Goal: Task Accomplishment & Management: Manage account settings

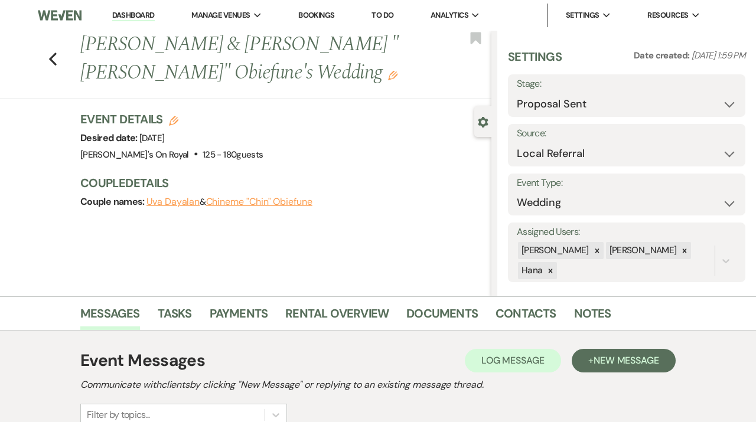
select select "6"
select select "20"
click at [139, 14] on link "Dashboard" at bounding box center [133, 15] width 43 height 11
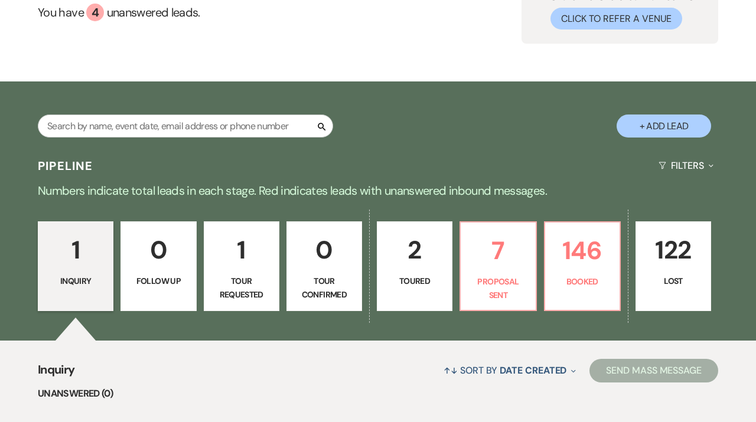
scroll to position [116, 0]
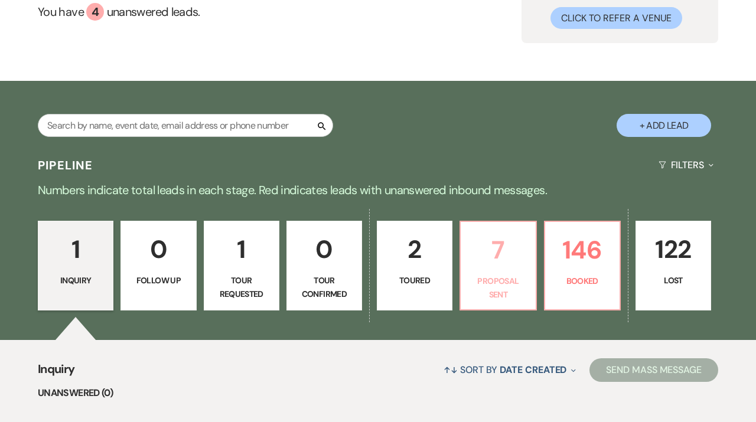
click at [516, 279] on p "Proposal Sent" at bounding box center [498, 288] width 60 height 27
select select "6"
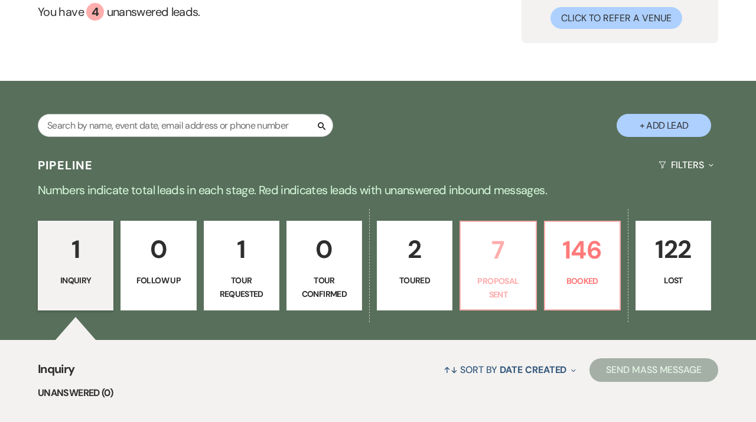
select select "6"
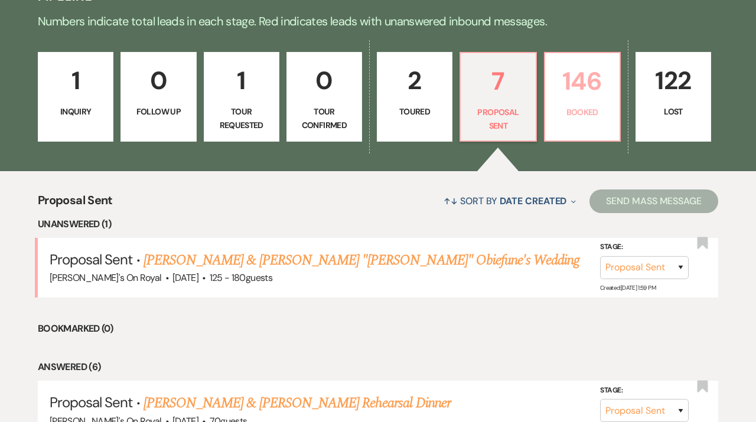
scroll to position [288, 0]
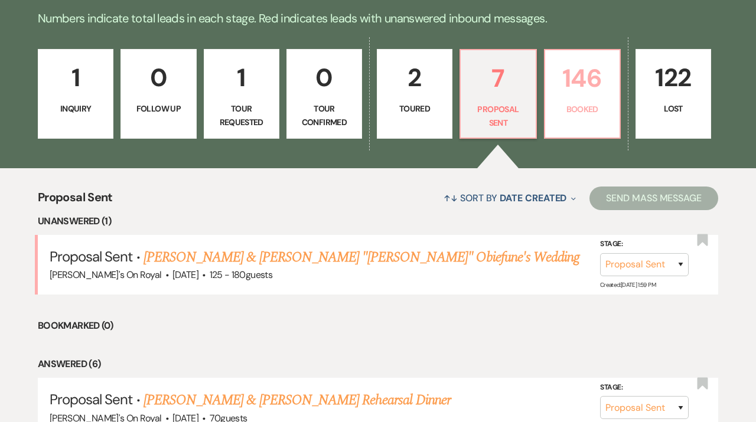
click at [588, 79] on p "146" at bounding box center [582, 78] width 60 height 40
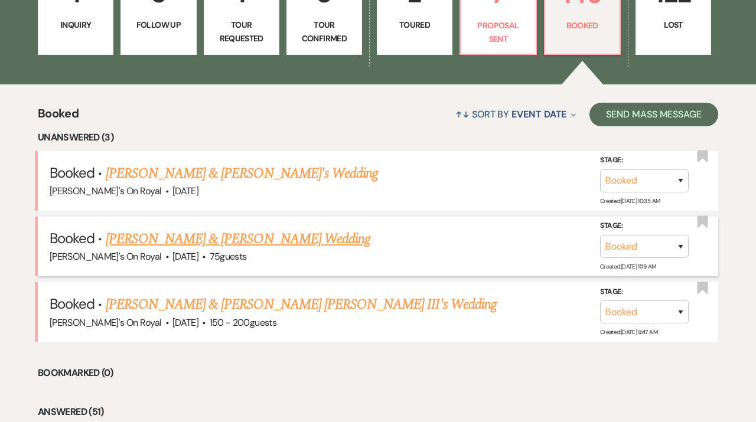
scroll to position [373, 0]
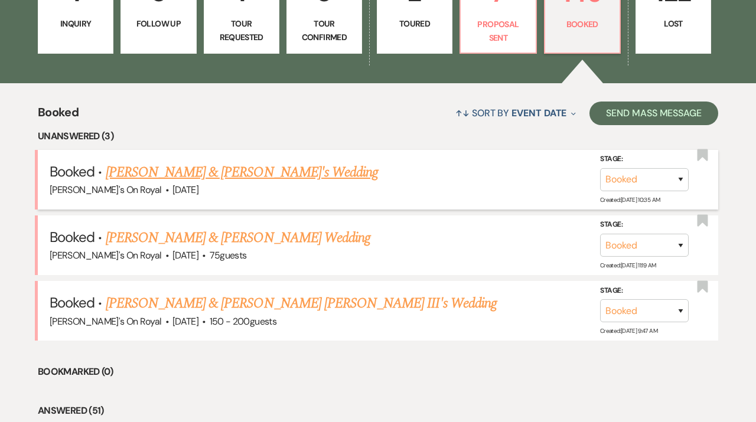
click at [351, 177] on link "[PERSON_NAME] & [PERSON_NAME]'s Wedding" at bounding box center [242, 172] width 273 height 21
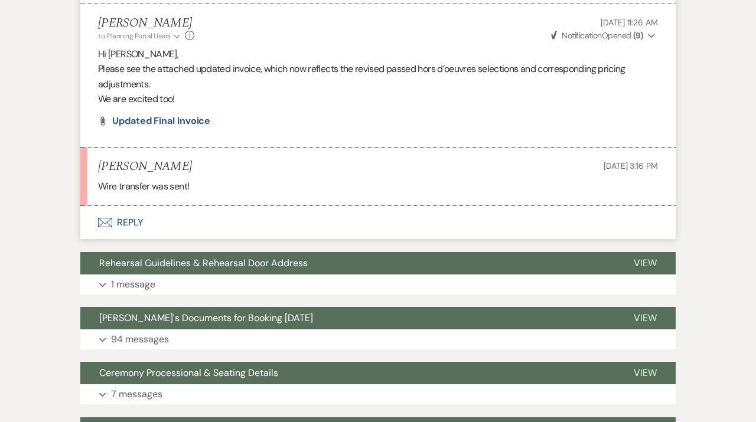
scroll to position [5543, 0]
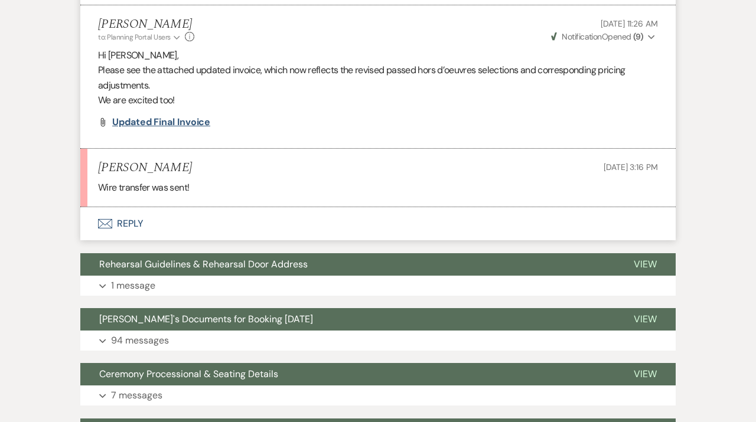
click at [153, 122] on span "Updated Final Invoice" at bounding box center [161, 122] width 98 height 12
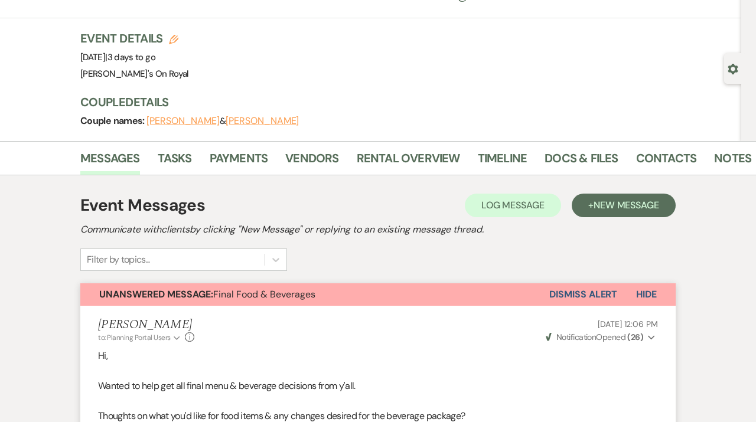
scroll to position [0, 0]
